Goal: Communication & Community: Ask a question

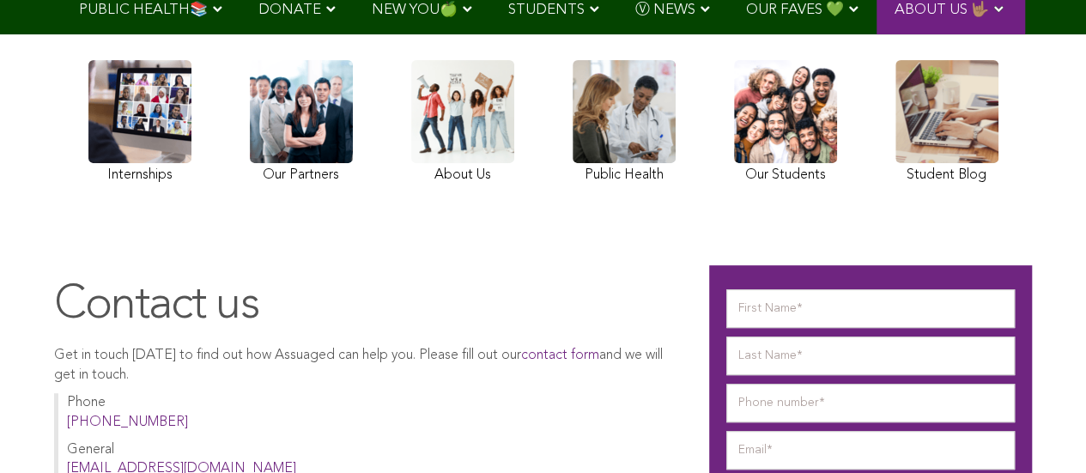
scroll to position [515, 0]
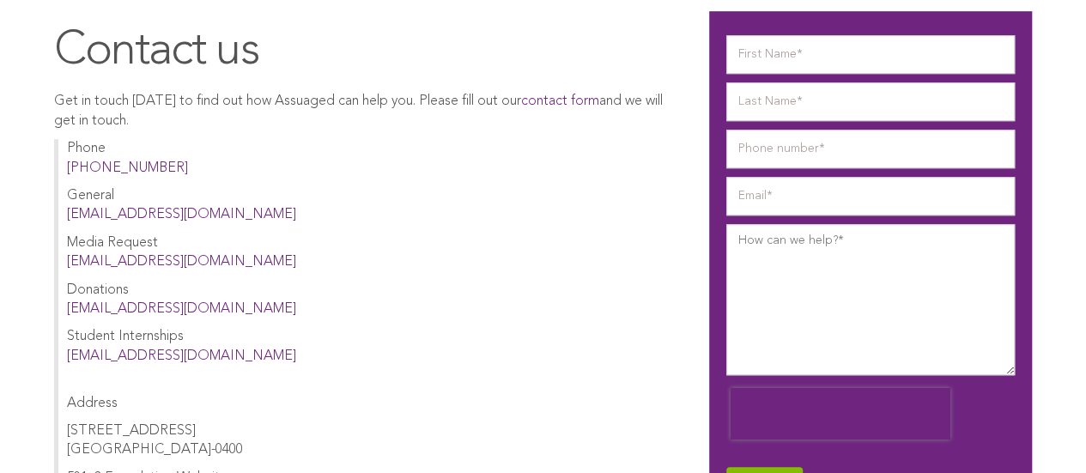
click at [797, 79] on form "Submit" at bounding box center [870, 273] width 288 height 476
click at [798, 70] on input "text" at bounding box center [870, 54] width 288 height 39
type input "[PERSON_NAME]"
click at [785, 102] on input "text" at bounding box center [870, 101] width 288 height 39
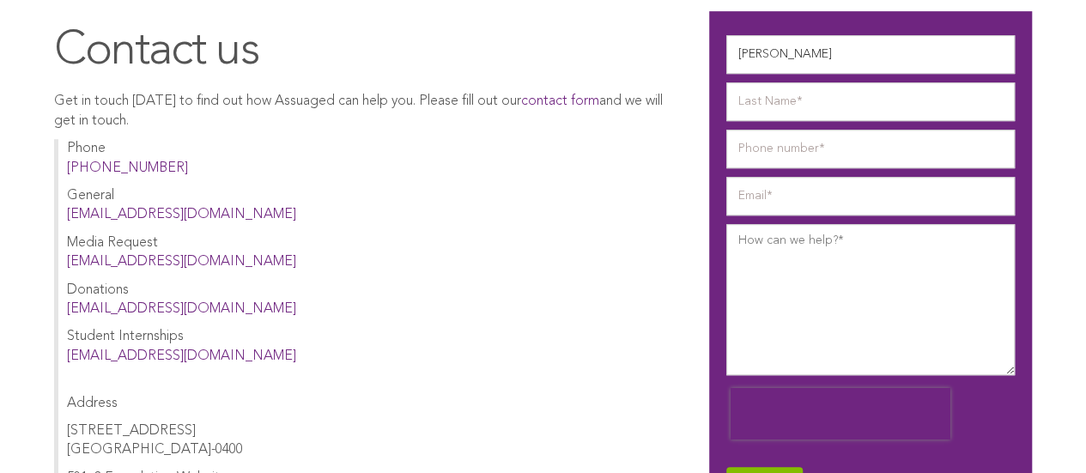
type input "Das"
click at [803, 137] on input "tel" at bounding box center [870, 149] width 288 height 39
paste input "Hi,[PERSON_NAME]!Iwantedtocheckifyou'reinterestedina5k+PaidGuestPostandAdvertis…"
type input "Hi,[PERSON_NAME]!Iwantedtocheckifyou'reinterestedina5k+PaidGuestPostandAdvertis…"
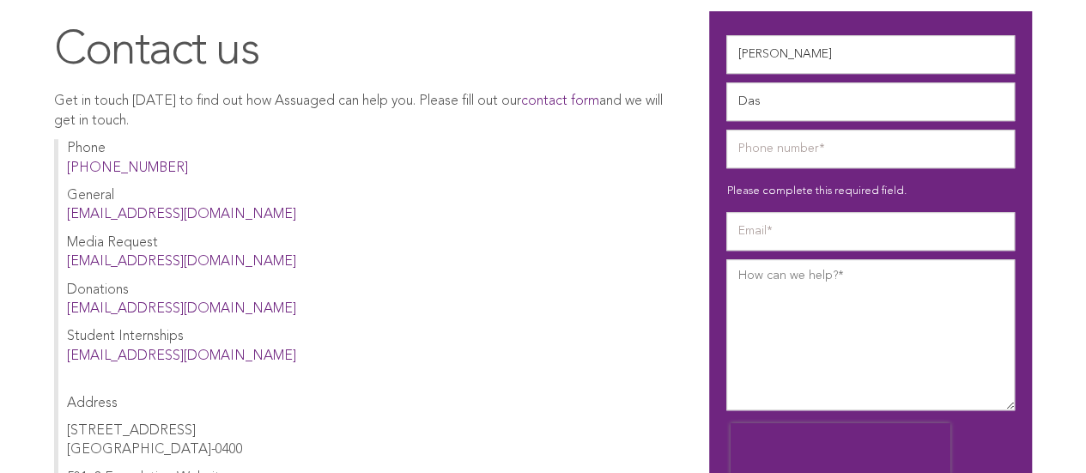
drag, startPoint x: 788, startPoint y: 281, endPoint x: 789, endPoint y: 269, distance: 12.0
click at [789, 270] on textarea at bounding box center [870, 334] width 288 height 151
paste textarea "Hi, Hope you're doing well! I wanted to check if you're interested in a 5k+ Pai…"
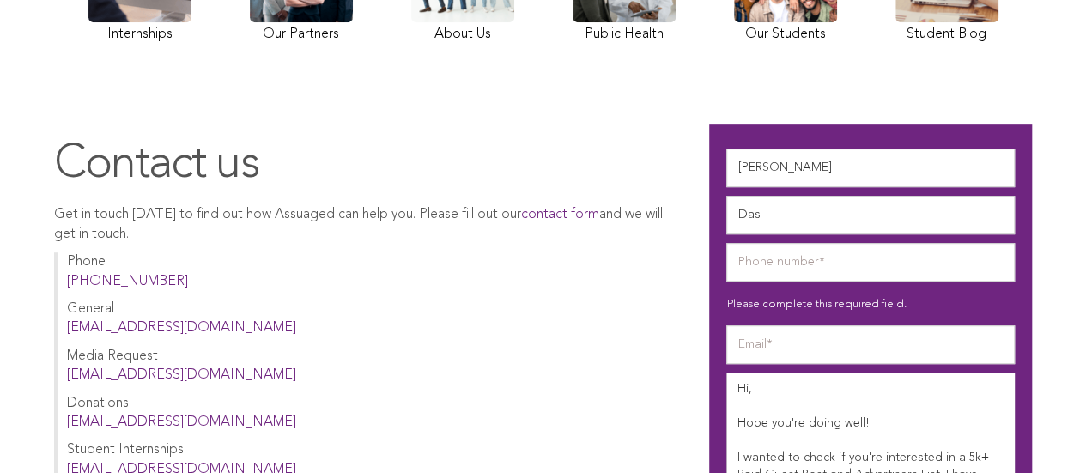
scroll to position [429, 0]
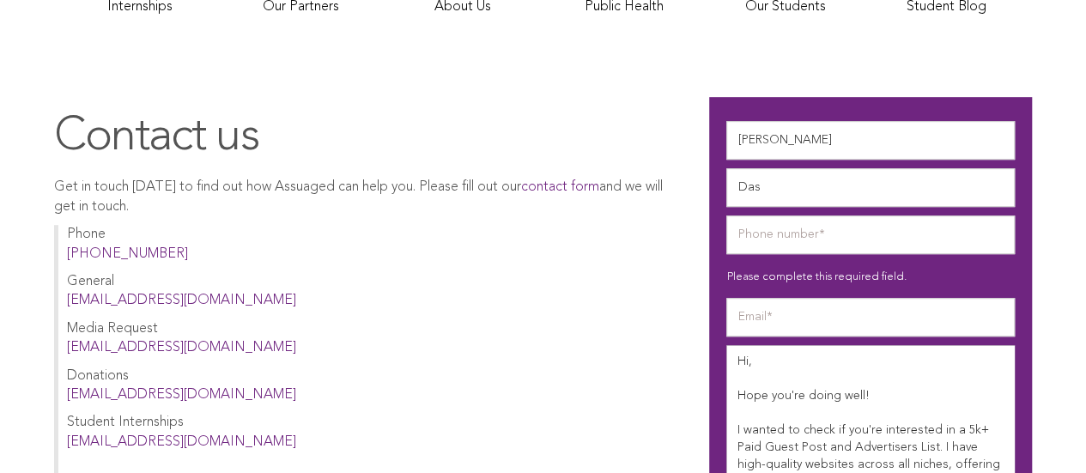
type textarea "Hi, Hope you're doing well! I wanted to check if you're interested in a 5k+ Pai…"
click at [792, 308] on input "email" at bounding box center [870, 317] width 288 height 39
type input "[EMAIL_ADDRESS][DOMAIN_NAME]"
click at [784, 221] on input "tel" at bounding box center [870, 234] width 288 height 39
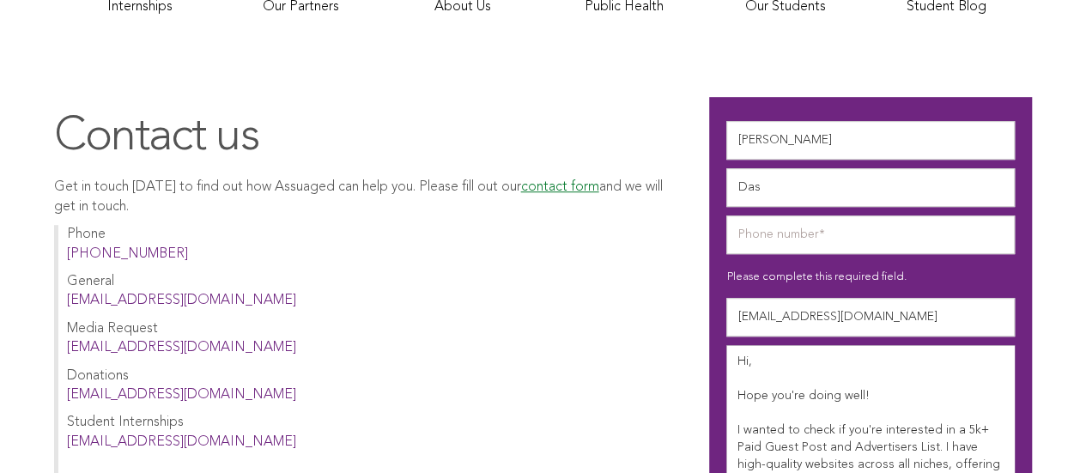
click at [571, 189] on link "contact form" at bounding box center [560, 187] width 78 height 14
click at [812, 226] on input "tel" at bounding box center [870, 234] width 288 height 39
paste input "[PHONE_NUMBER]"
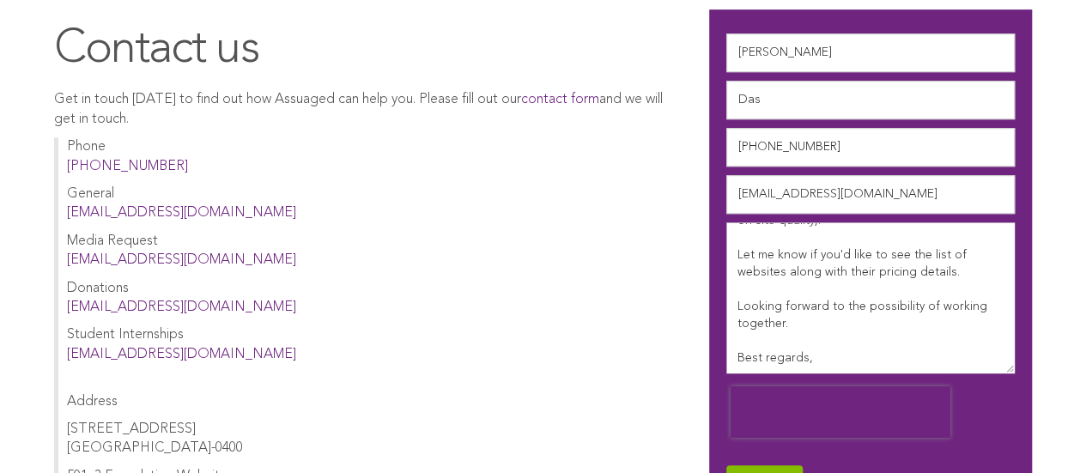
scroll to position [601, 0]
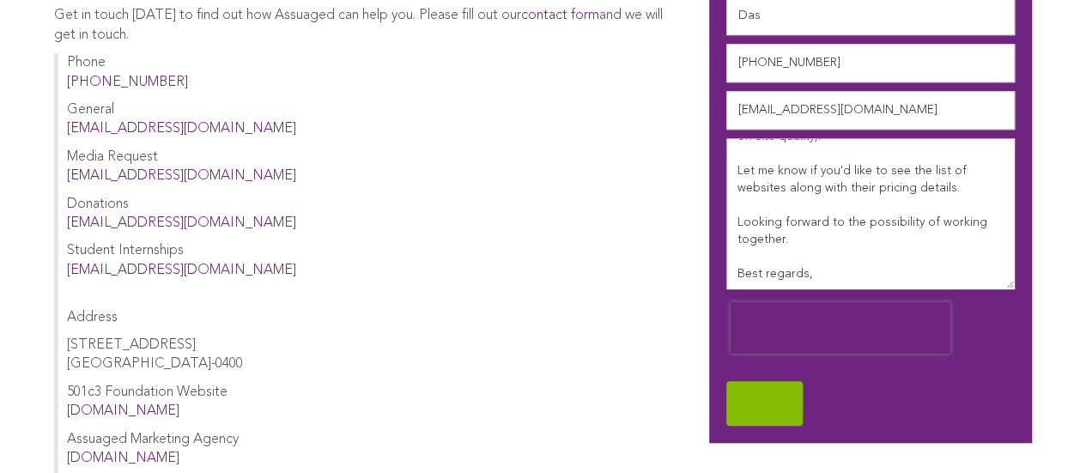
type input "[PHONE_NUMBER]"
click at [772, 399] on input "Submit" at bounding box center [764, 403] width 76 height 45
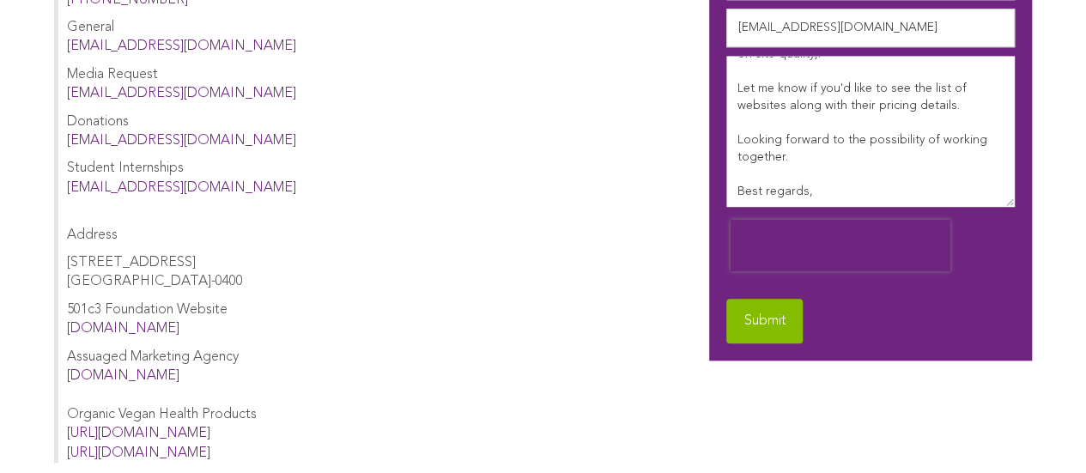
scroll to position [686, 0]
